Goal: Communication & Community: Answer question/provide support

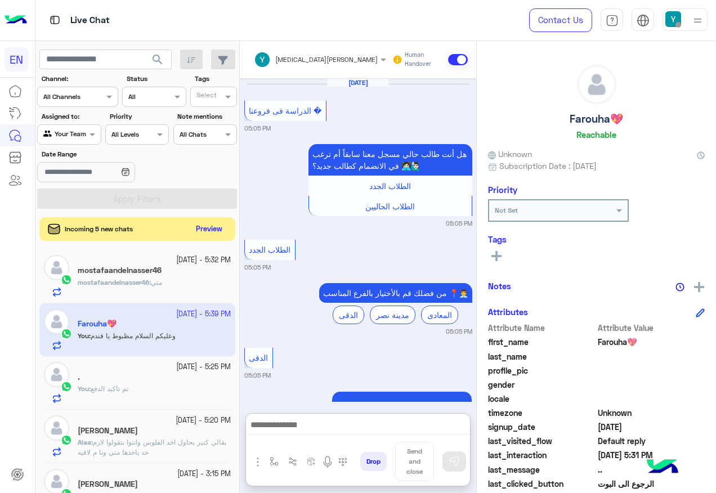
scroll to position [113, 0]
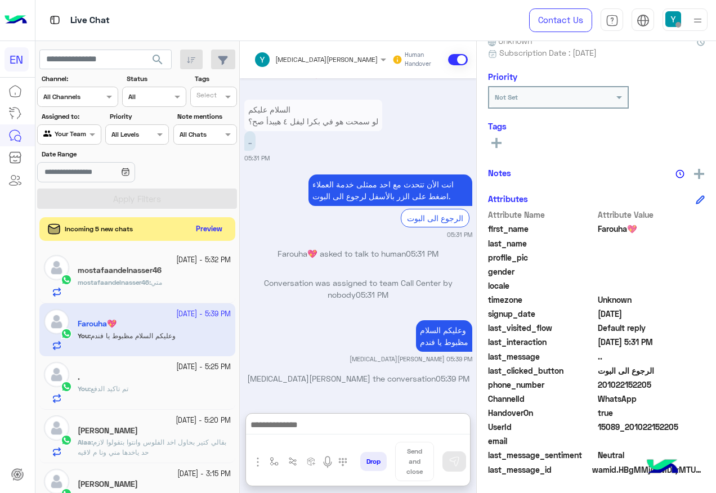
click at [203, 234] on button "Preview" at bounding box center [209, 229] width 35 height 15
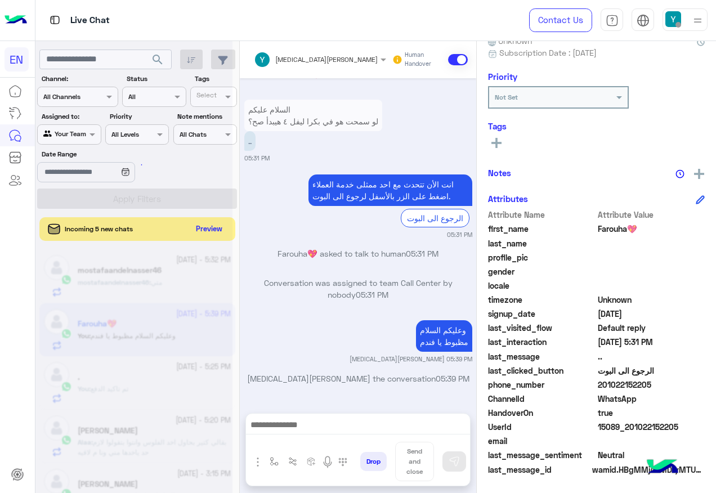
scroll to position [1491, 0]
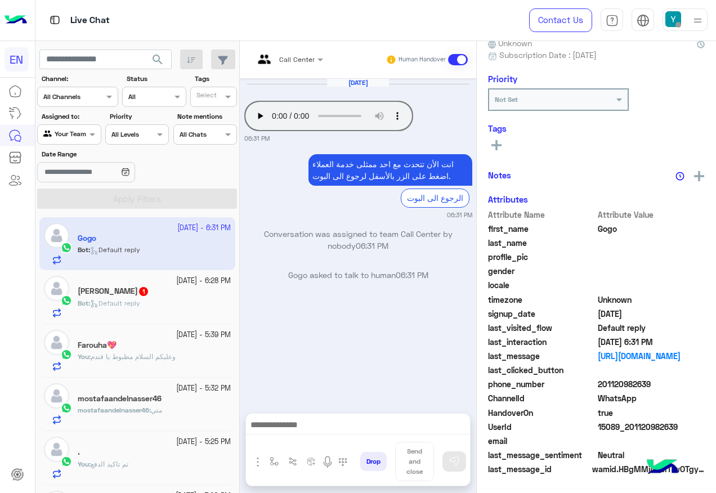
scroll to position [113, 0]
click at [314, 82] on div "[DATE] Your browser does not support the audio tag. 06:31 PM" at bounding box center [358, 110] width 228 height 65
click at [309, 68] on div "Call Center" at bounding box center [284, 59] width 61 height 27
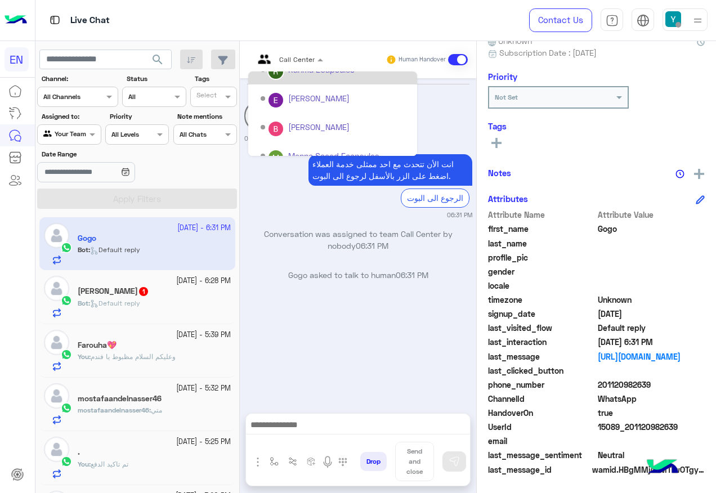
scroll to position [187, 0]
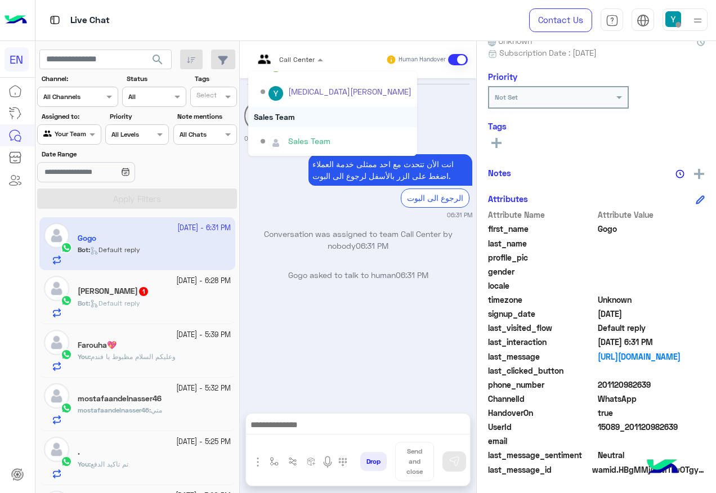
click at [295, 124] on div "Sales Team" at bounding box center [332, 116] width 169 height 21
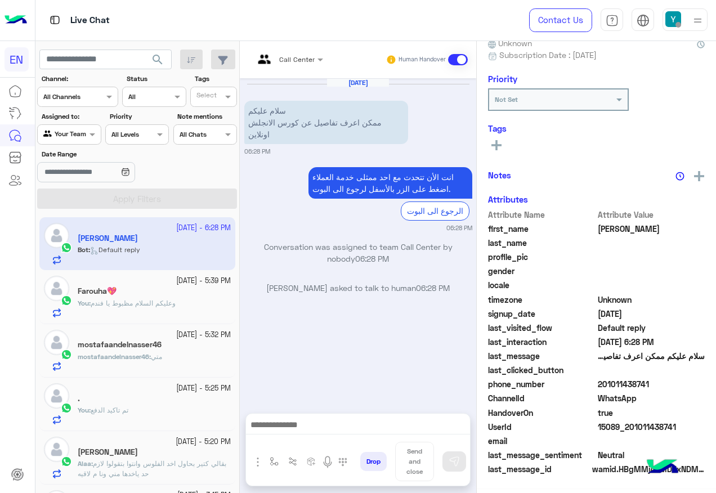
scroll to position [111, 0]
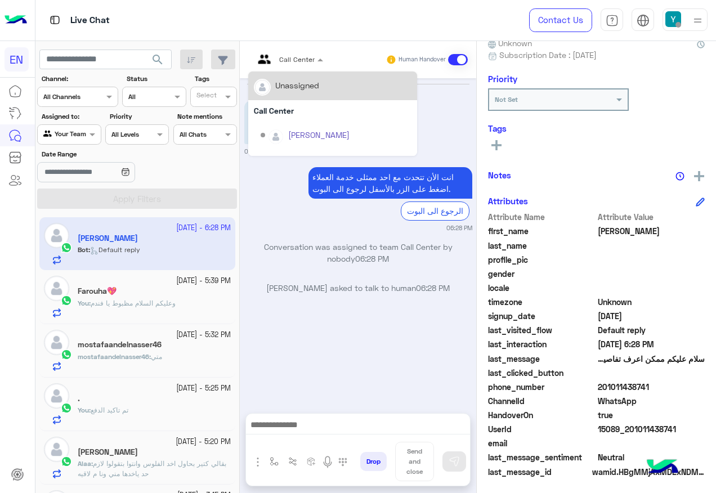
click at [287, 61] on input "text" at bounding box center [275, 58] width 42 height 10
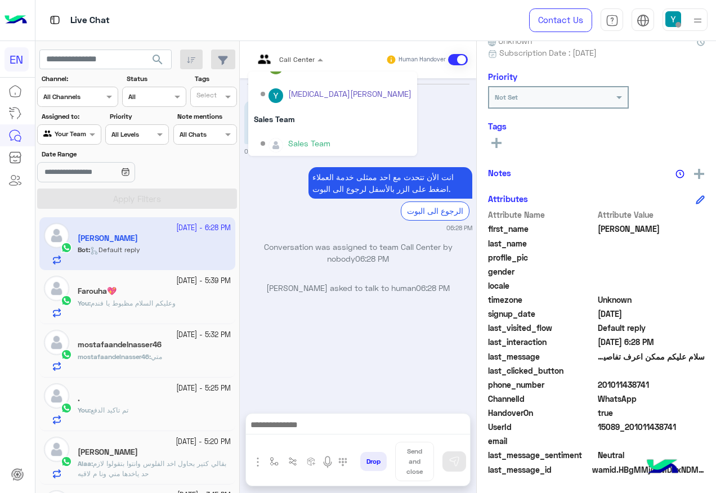
scroll to position [187, 0]
click at [301, 115] on div "Sales Team" at bounding box center [332, 116] width 169 height 21
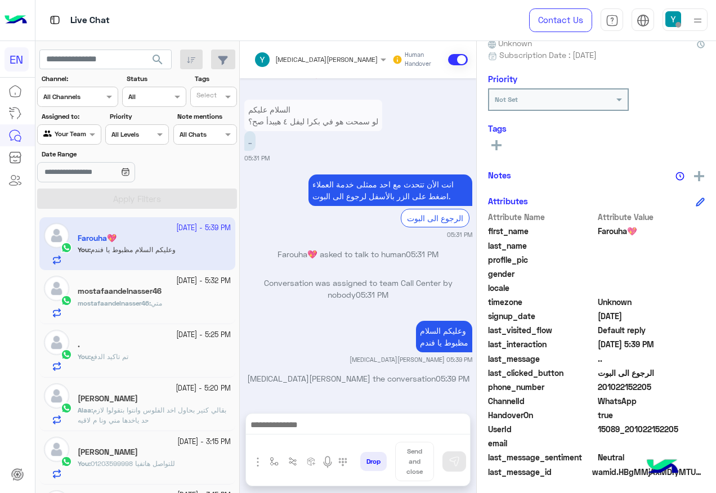
scroll to position [113, 0]
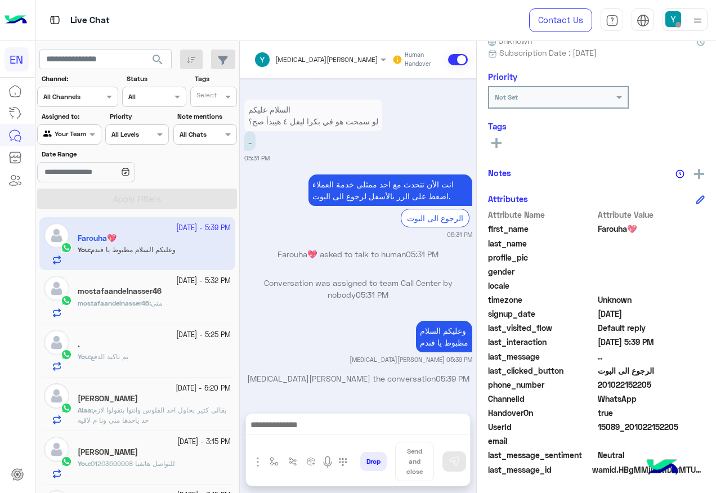
click at [69, 129] on input "text" at bounding box center [56, 133] width 26 height 10
click at [60, 199] on b "Your Inbox" at bounding box center [73, 199] width 39 height 10
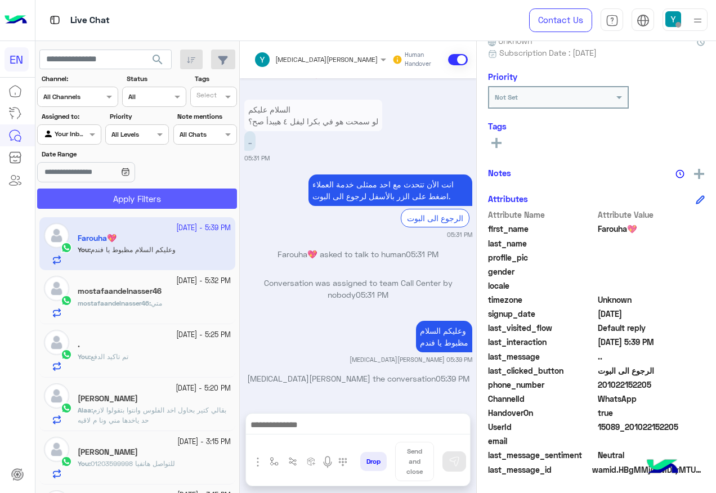
click at [73, 192] on button "Apply Filters" at bounding box center [137, 199] width 200 height 20
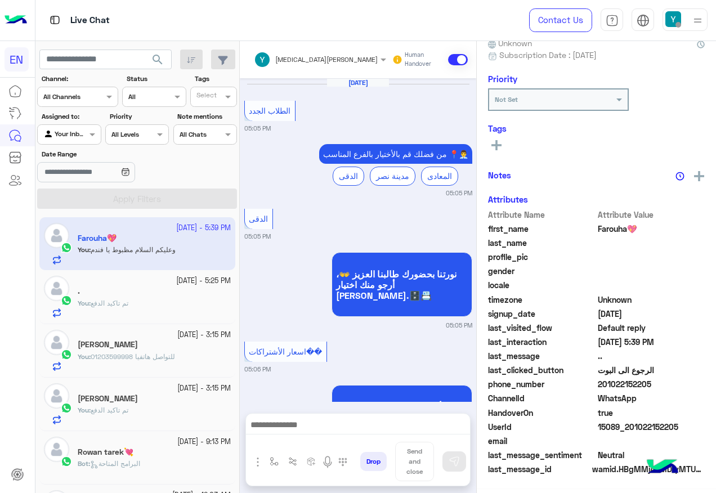
scroll to position [1352, 0]
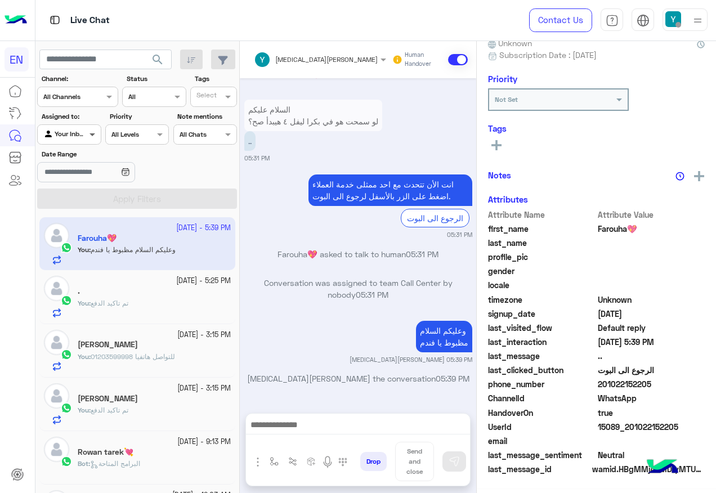
click at [96, 130] on span at bounding box center [94, 134] width 14 height 12
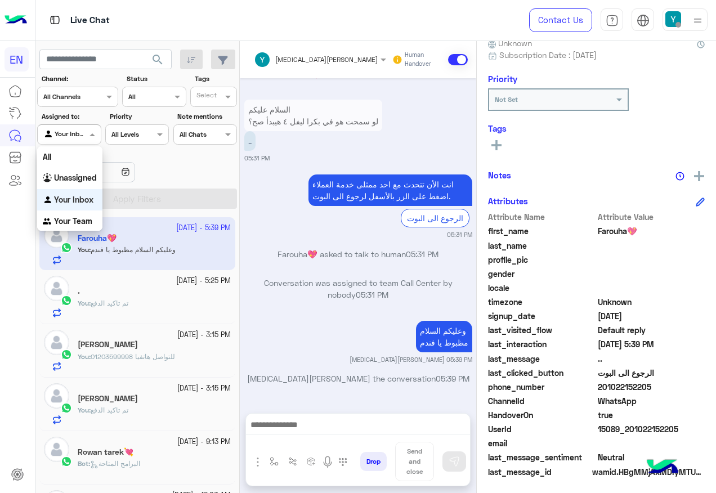
scroll to position [113, 0]
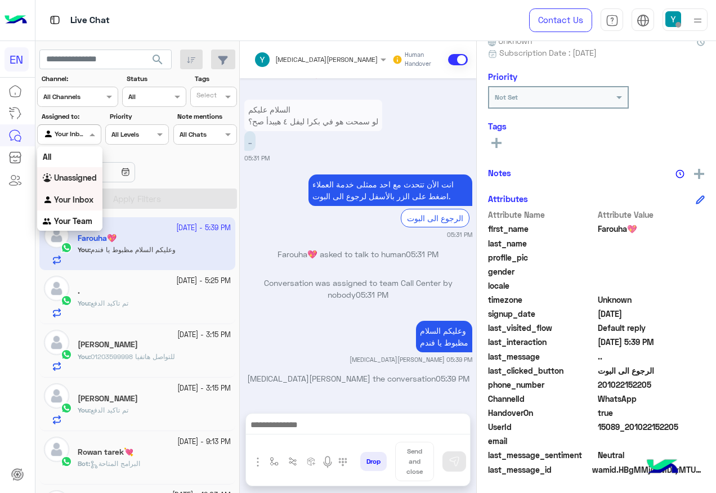
click at [90, 179] on b "Unassigned" at bounding box center [75, 178] width 43 height 10
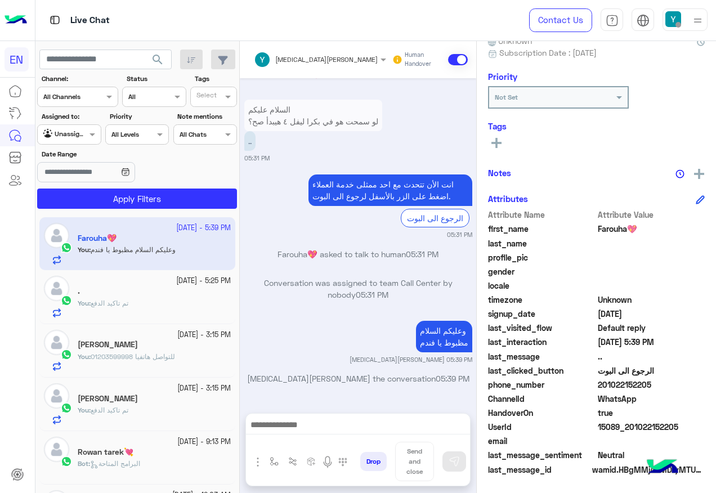
click at [102, 215] on div "[DATE] - 5:39 PM Farouha💖 You : وعليكم السلام مظبوط يا فندم [DATE] - 5:25 PM . …" at bounding box center [137, 355] width 204 height 284
click at [108, 202] on button "Apply Filters" at bounding box center [137, 199] width 200 height 20
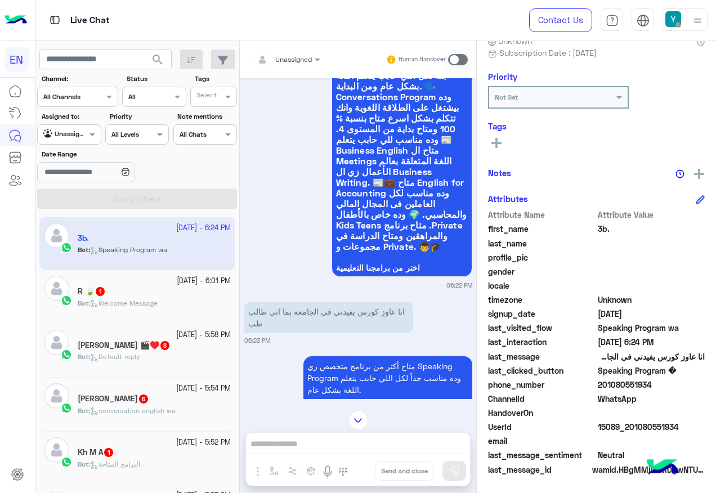
scroll to position [791, 0]
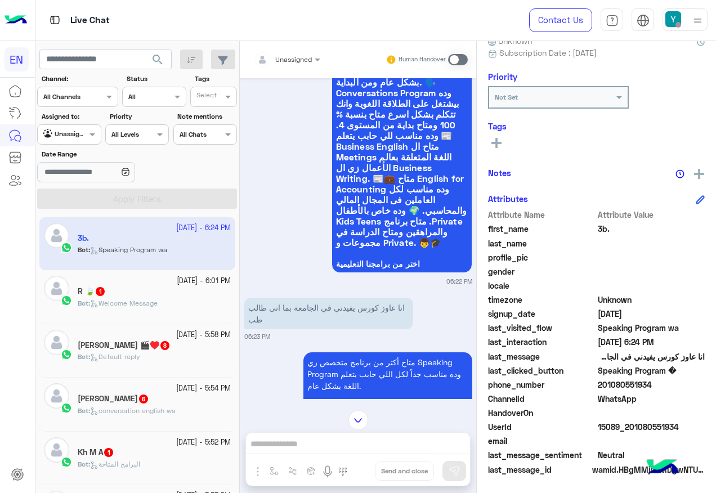
click at [292, 61] on input "text" at bounding box center [273, 58] width 39 height 10
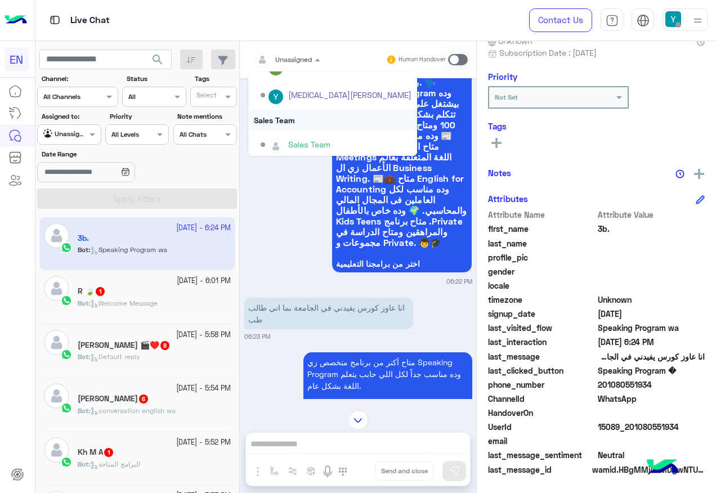
scroll to position [187, 0]
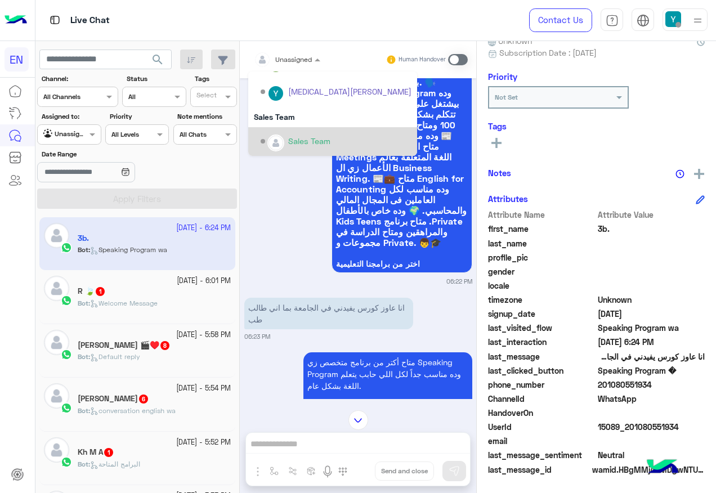
click at [292, 136] on div "Sales Team" at bounding box center [309, 141] width 42 height 12
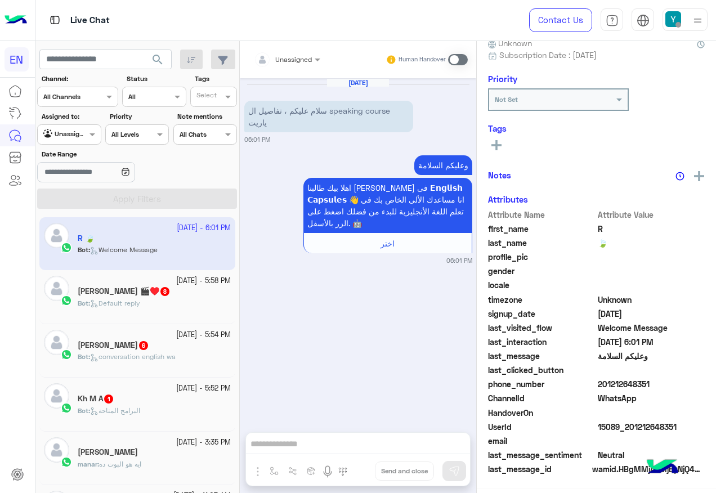
scroll to position [113, 0]
click at [289, 59] on input "text" at bounding box center [273, 58] width 39 height 10
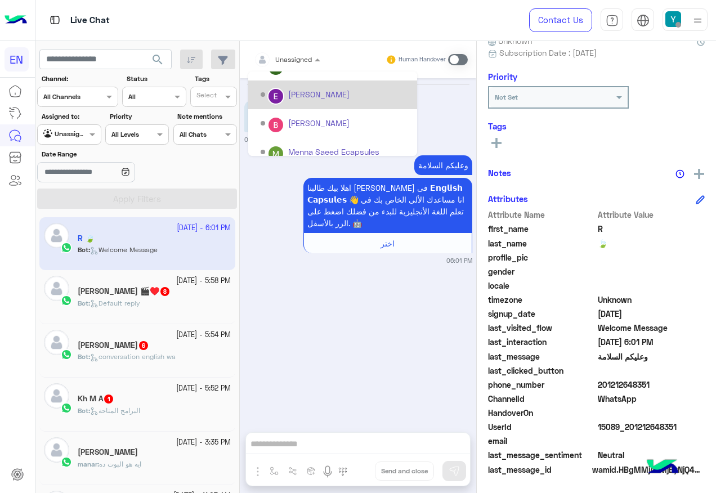
scroll to position [187, 0]
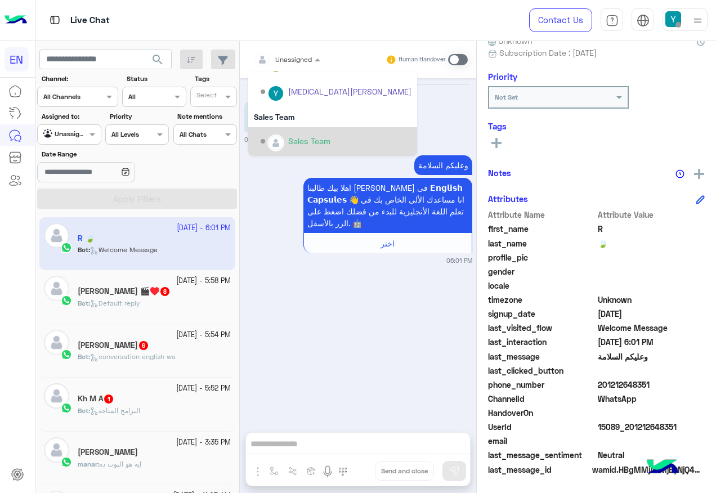
click at [301, 132] on div "Sales Team" at bounding box center [336, 142] width 151 height 20
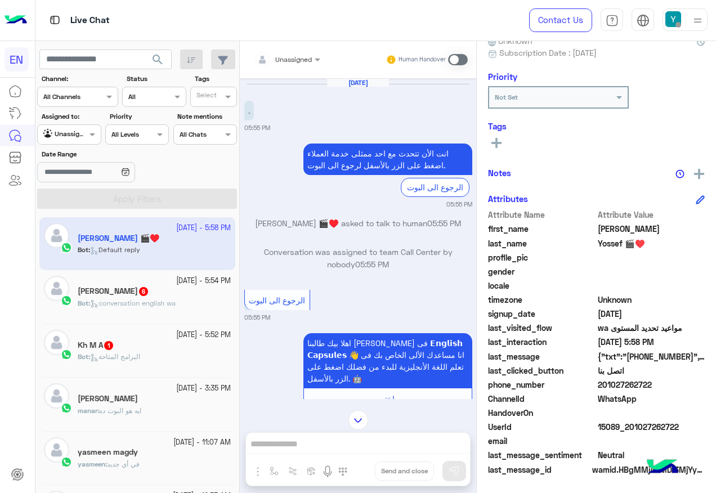
click at [299, 59] on div at bounding box center [287, 57] width 78 height 11
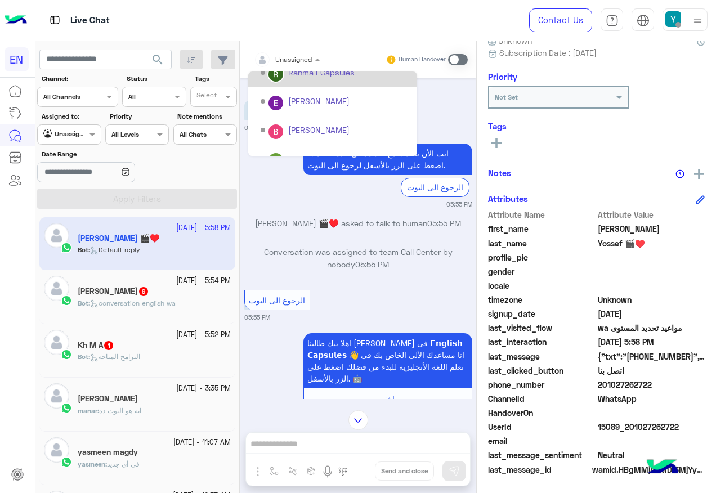
scroll to position [187, 0]
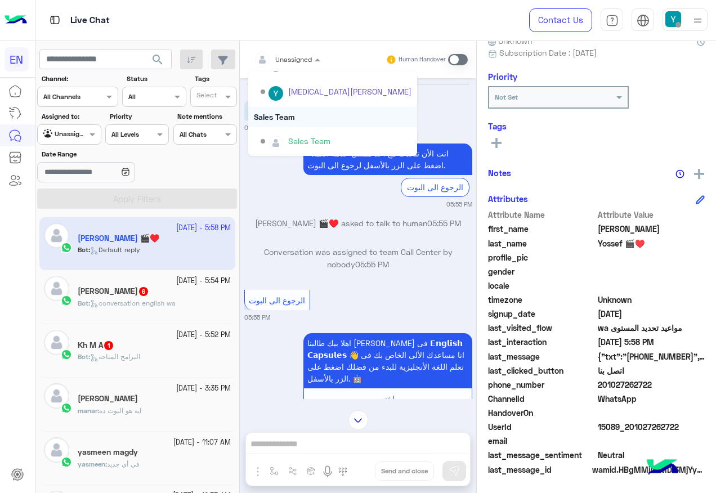
click at [317, 122] on div "Sales Team" at bounding box center [332, 116] width 169 height 21
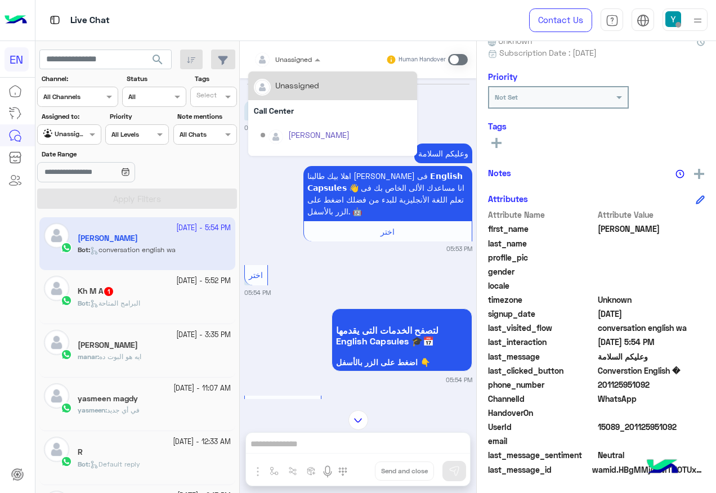
click at [291, 53] on input "text" at bounding box center [273, 58] width 39 height 10
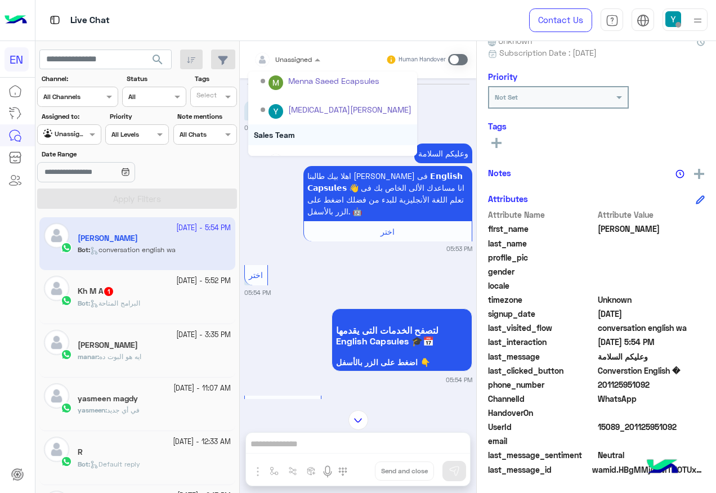
click at [319, 133] on div "Sales Team" at bounding box center [332, 134] width 169 height 21
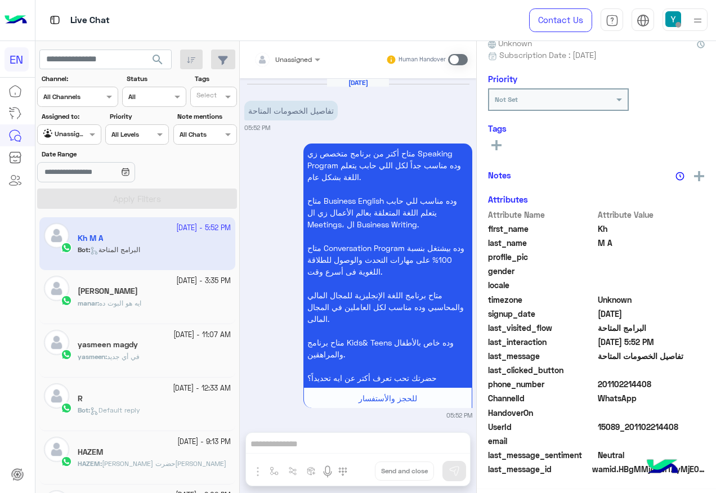
scroll to position [111, 0]
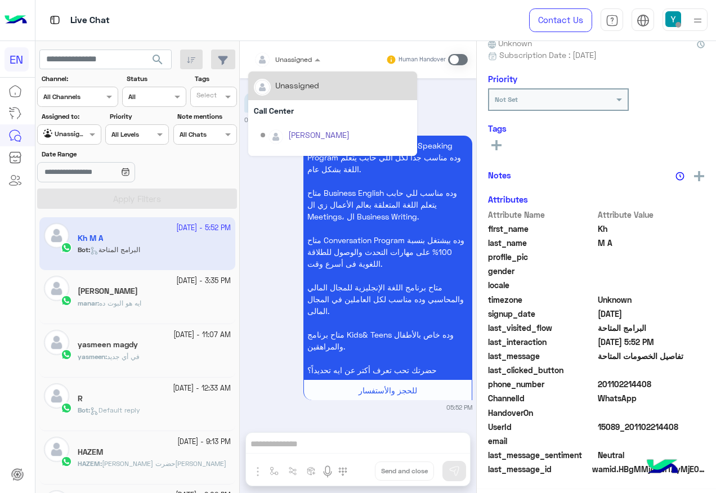
click at [307, 56] on div at bounding box center [287, 57] width 78 height 11
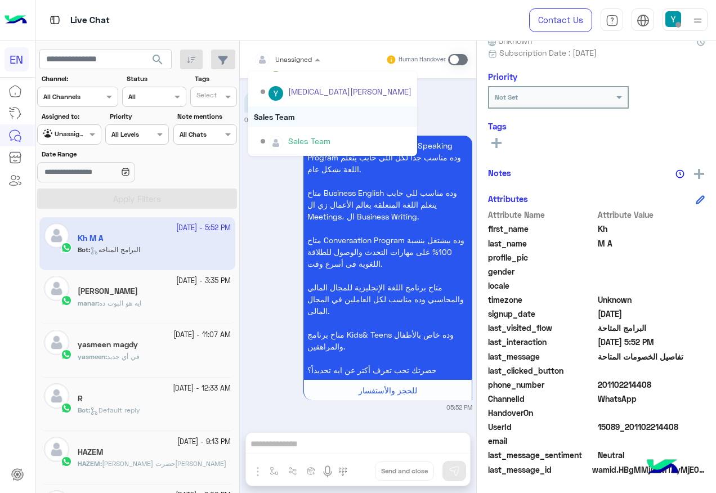
click at [303, 113] on div "Sales Team" at bounding box center [332, 116] width 169 height 21
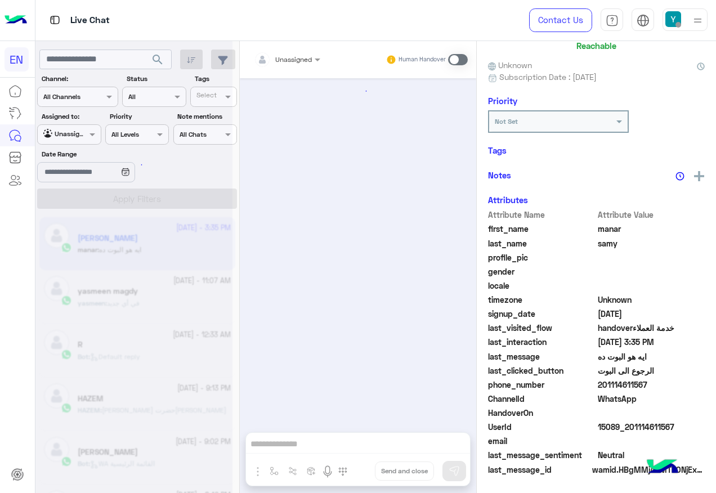
scroll to position [769, 0]
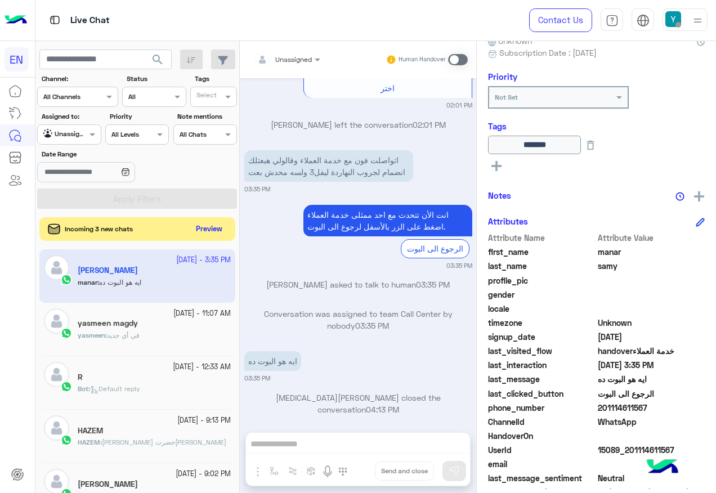
click at [203, 229] on button "Preview" at bounding box center [209, 229] width 35 height 15
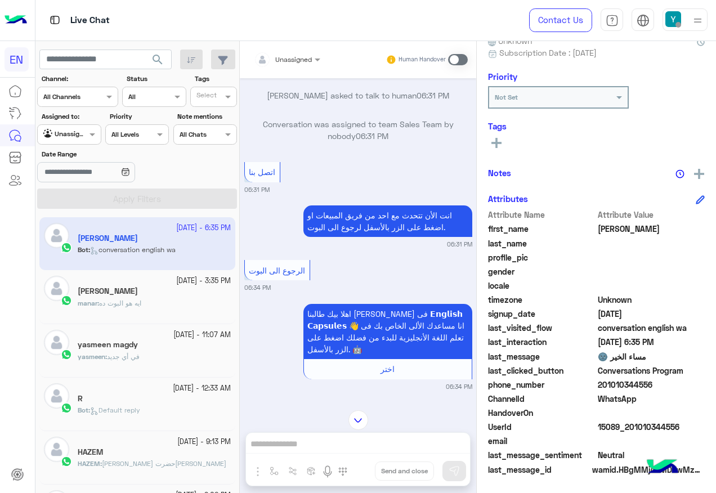
scroll to position [8, 0]
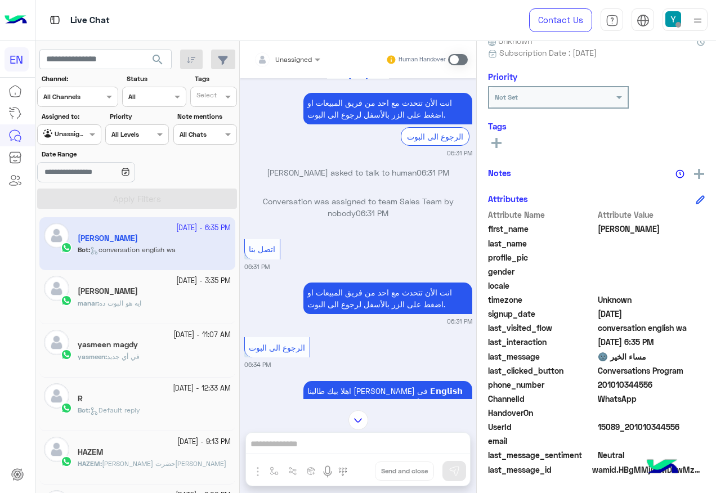
drag, startPoint x: 298, startPoint y: 58, endPoint x: 298, endPoint y: 65, distance: 7.3
click at [298, 61] on div at bounding box center [287, 57] width 78 height 11
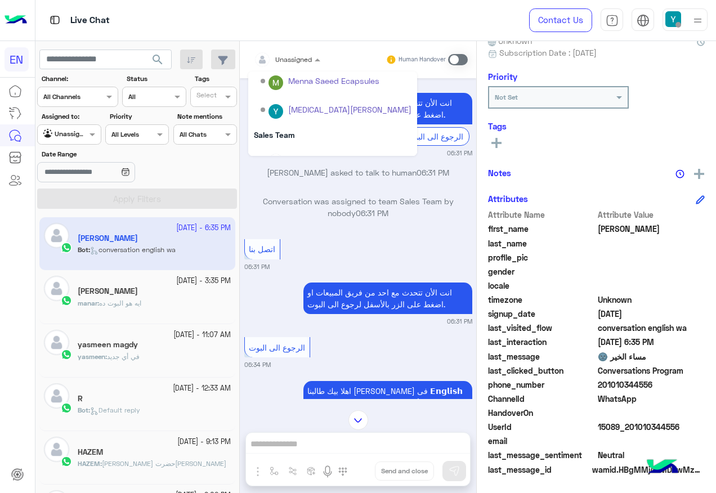
scroll to position [187, 0]
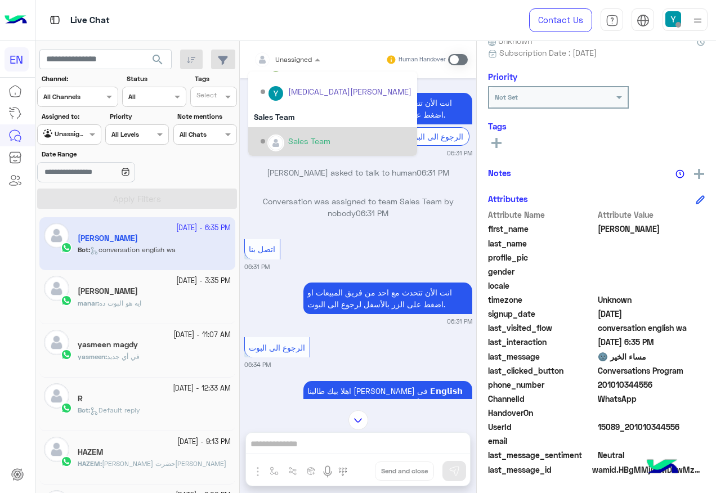
click at [310, 131] on div "Sales Team" at bounding box center [332, 141] width 169 height 29
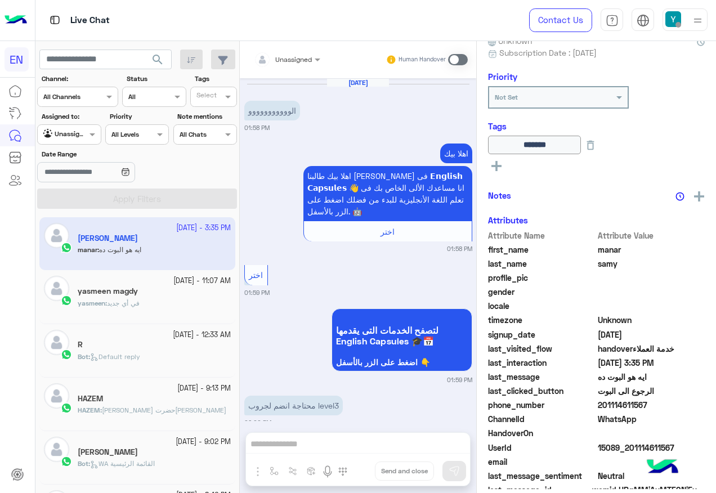
scroll to position [769, 0]
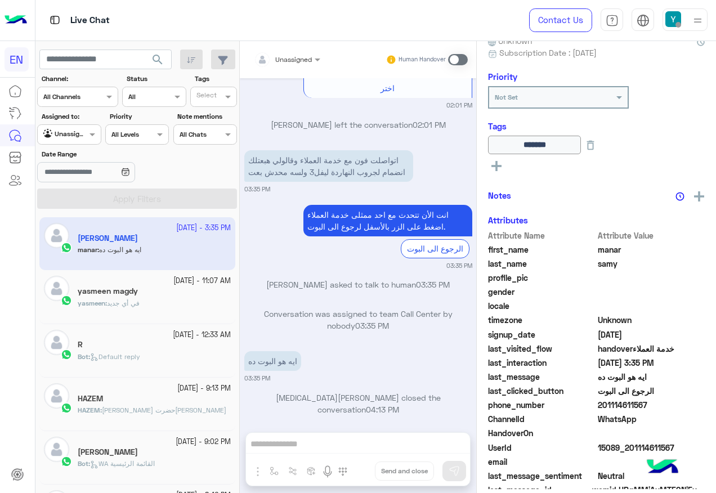
click at [56, 146] on section "Channel: Channel All Channels Status Channel All Tags Select Assigned to: Agent…" at bounding box center [138, 141] width 188 height 135
click at [61, 143] on div "Agent Filter Unassigned" at bounding box center [69, 134] width 64 height 20
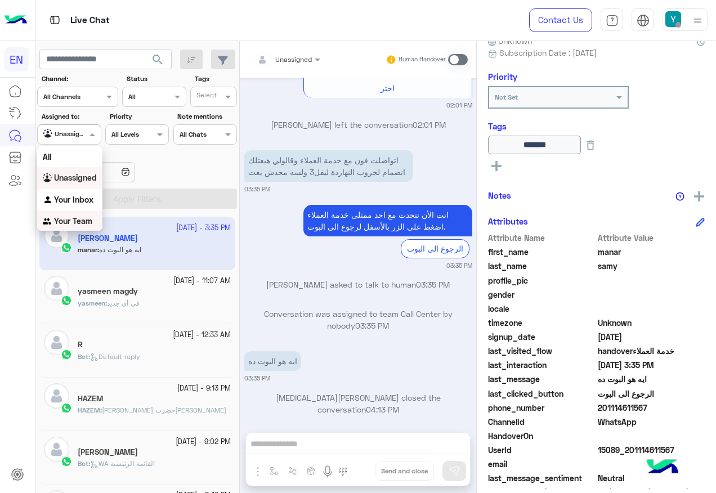
click at [92, 221] on b "Your Team" at bounding box center [73, 221] width 38 height 10
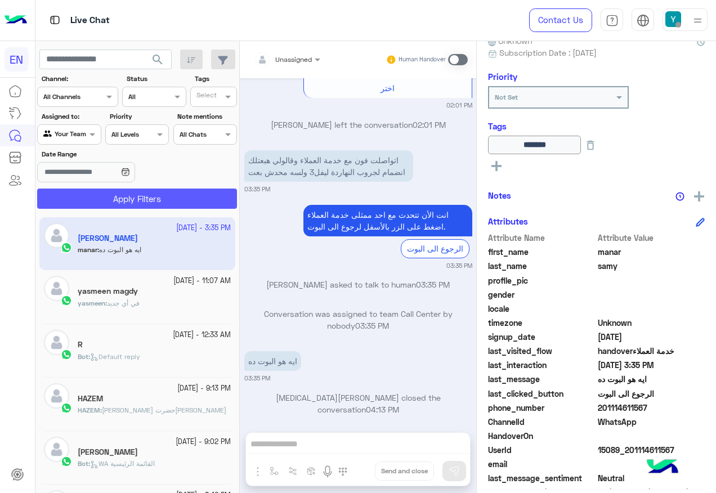
click at [100, 203] on button "Apply Filters" at bounding box center [137, 199] width 200 height 20
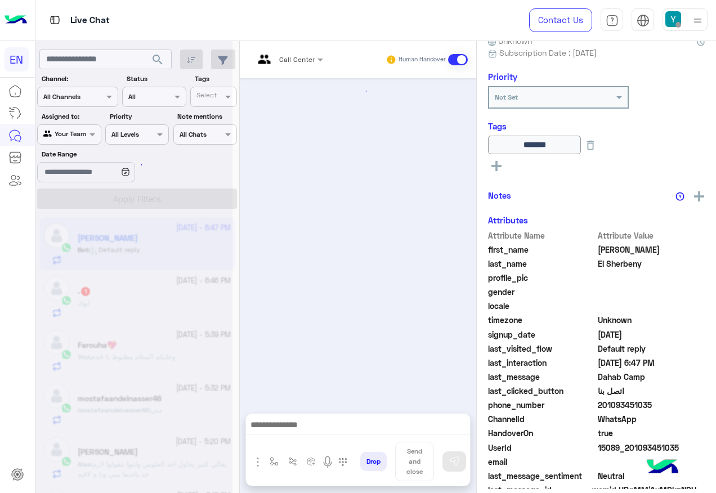
scroll to position [752, 0]
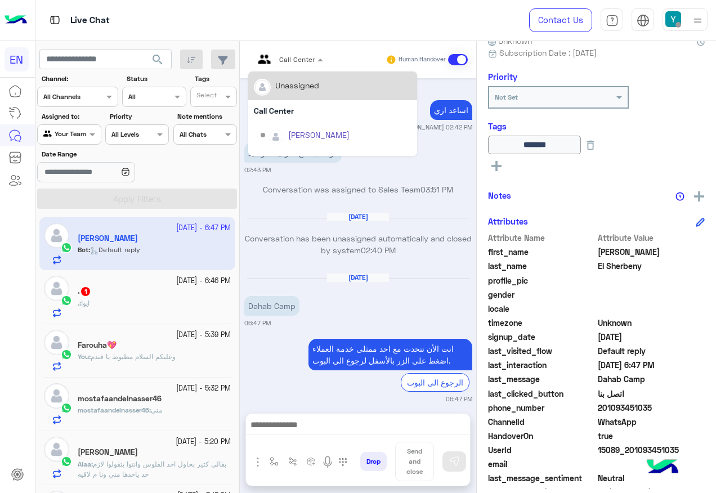
click at [289, 56] on input "text" at bounding box center [275, 58] width 42 height 10
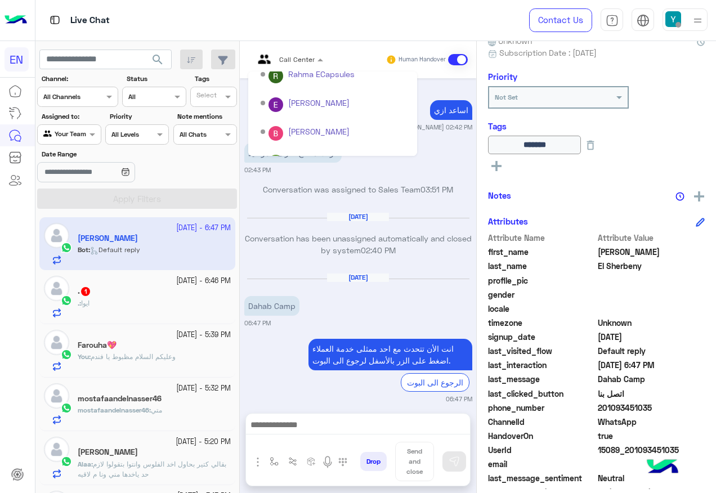
scroll to position [187, 0]
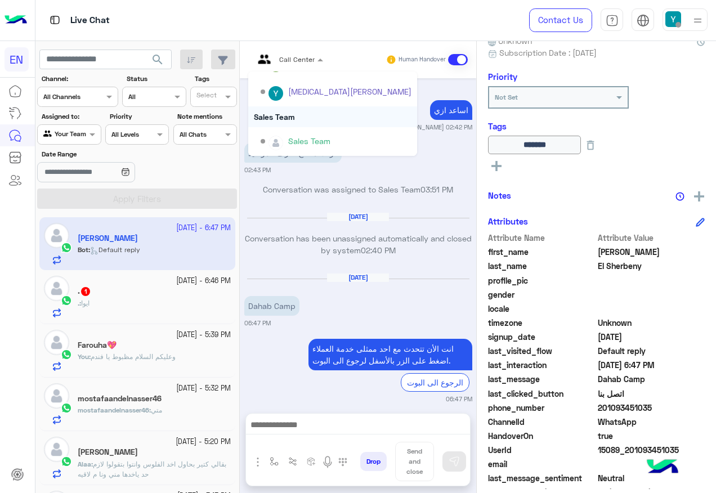
click at [278, 115] on div "Sales Team" at bounding box center [332, 116] width 169 height 21
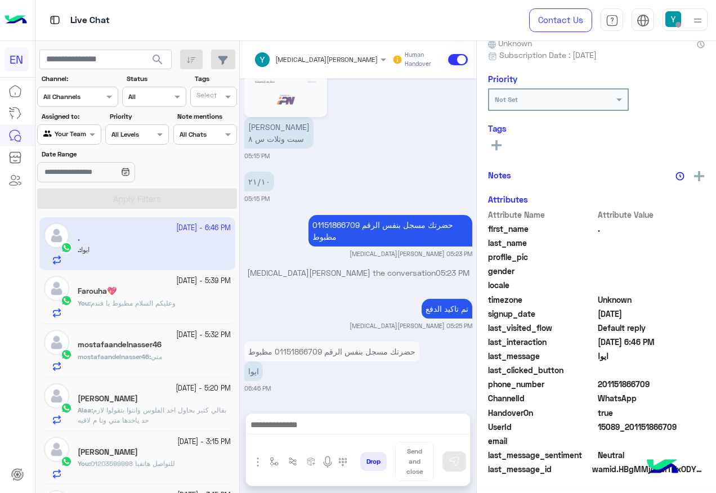
scroll to position [113, 0]
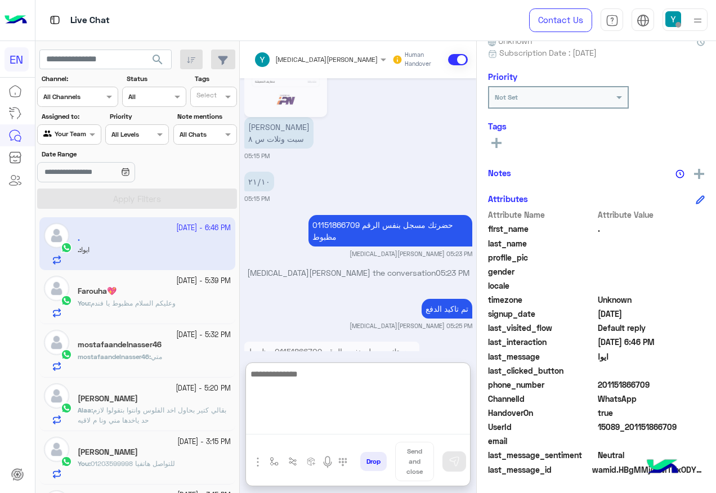
click at [334, 421] on textarea at bounding box center [358, 401] width 224 height 68
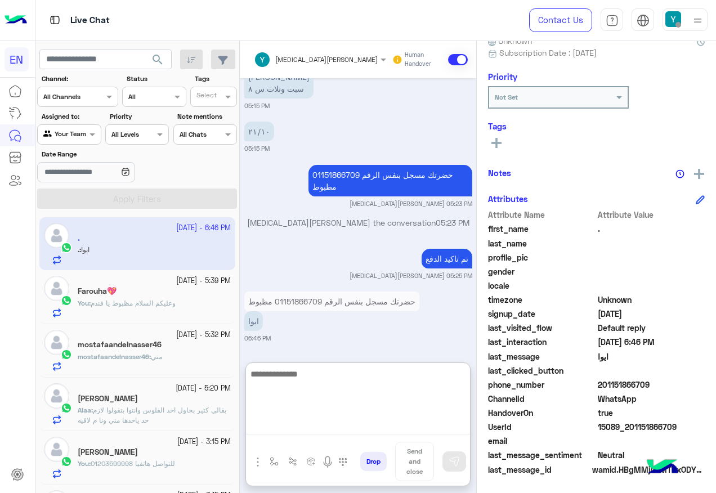
click at [345, 375] on textarea at bounding box center [358, 401] width 224 height 68
type textarea "*"
type textarea "**********"
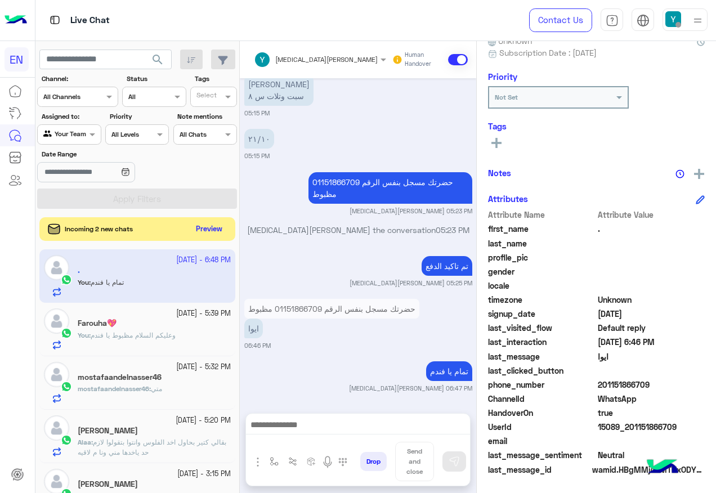
click at [221, 225] on button "Preview" at bounding box center [209, 229] width 35 height 15
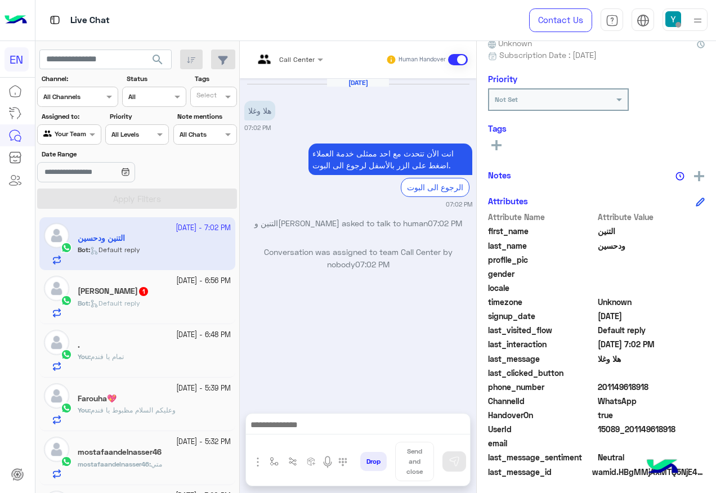
scroll to position [113, 0]
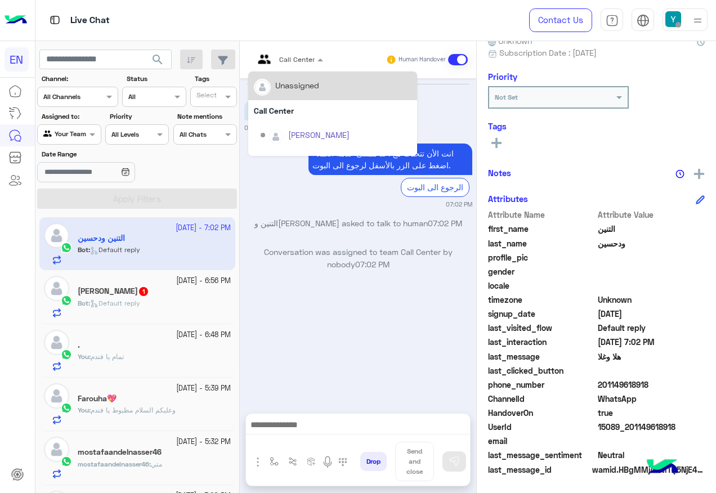
click at [287, 68] on div "Call Center" at bounding box center [284, 59] width 61 height 27
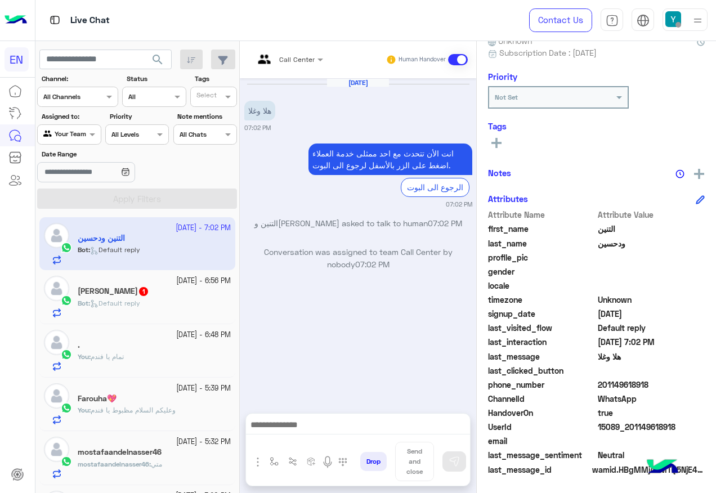
click at [325, 306] on div "[DATE] هلا وغلا 07:02 PM انت الأن تتحدث مع [DATE] ممثلى خدمة العملاء اضغط على ا…" at bounding box center [358, 240] width 237 height 324
click at [291, 53] on input "text" at bounding box center [275, 58] width 42 height 10
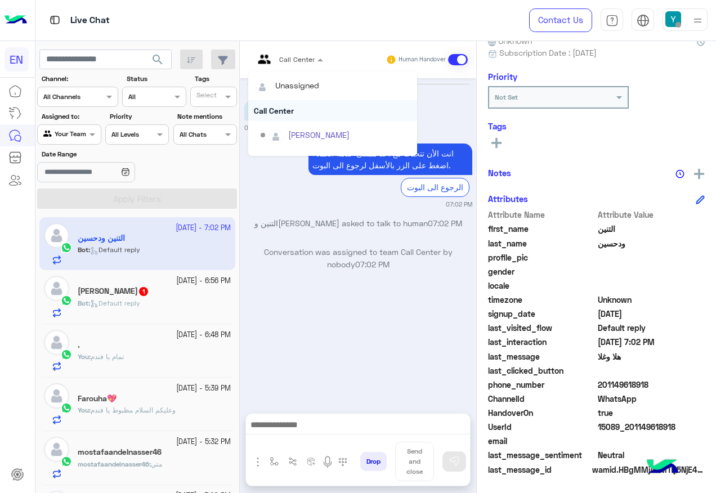
scroll to position [169, 0]
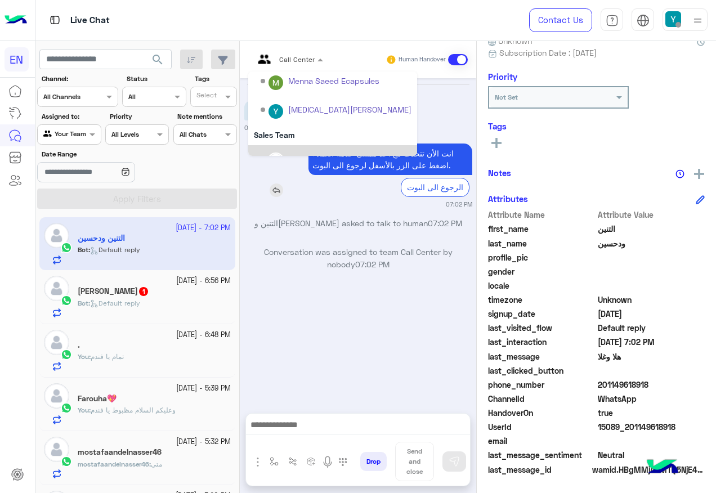
drag, startPoint x: 363, startPoint y: 238, endPoint x: 337, endPoint y: 193, distance: 52.0
click at [362, 231] on div "[DATE] هلا وغلا 07:02 PM انت الأن تتحدث مع [DATE] ممثلى خدمة العملاء اضغط على ا…" at bounding box center [358, 240] width 237 height 324
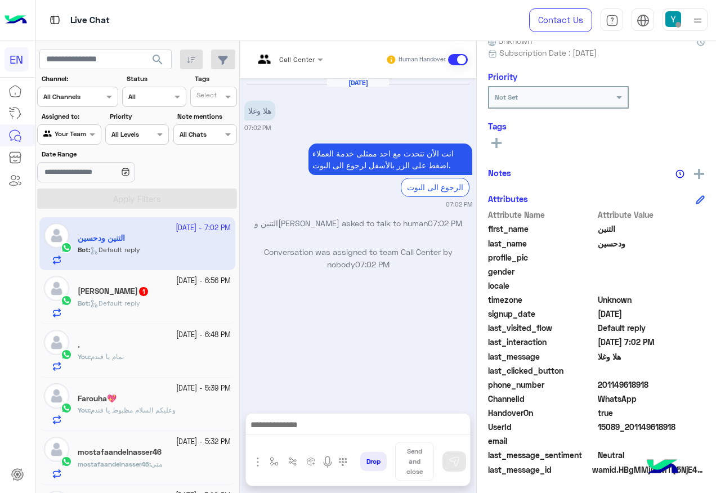
click at [302, 51] on div "Call Center" at bounding box center [284, 59] width 61 height 27
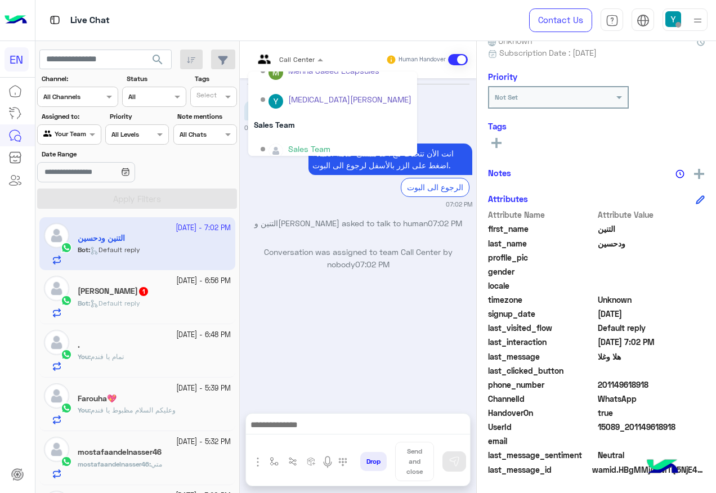
scroll to position [187, 0]
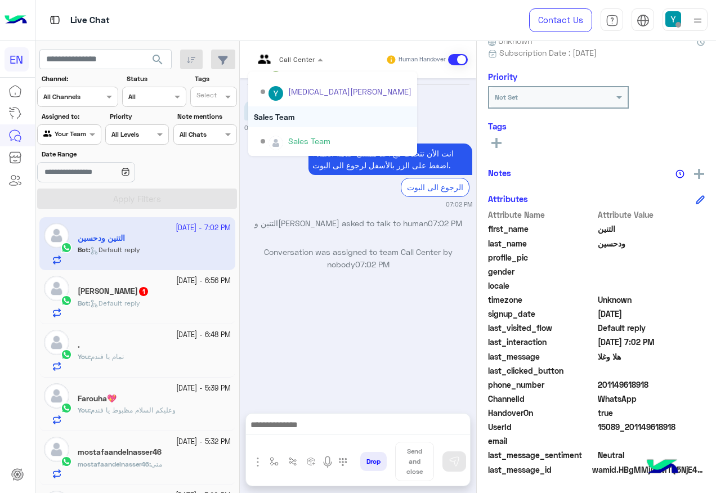
click at [311, 123] on div "Sales Team" at bounding box center [332, 116] width 169 height 21
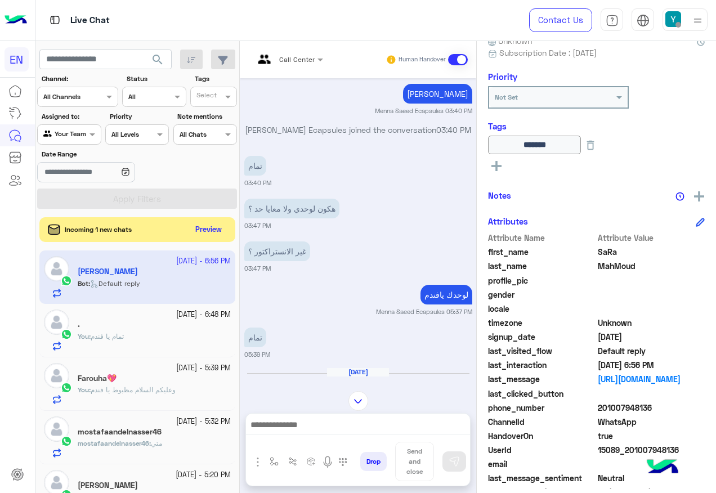
scroll to position [879, 0]
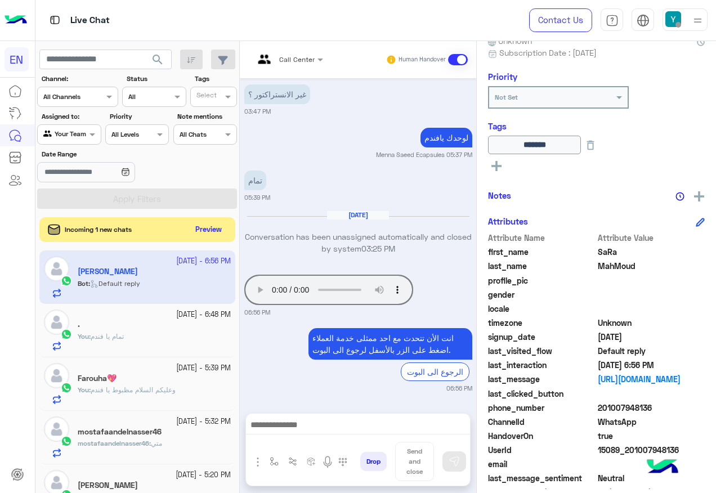
drag, startPoint x: 600, startPoint y: 410, endPoint x: 649, endPoint y: 405, distance: 49.2
click at [649, 405] on span "201007948136" at bounding box center [652, 408] width 108 height 12
copy span "01007948136"
